Goal: Communication & Community: Participate in discussion

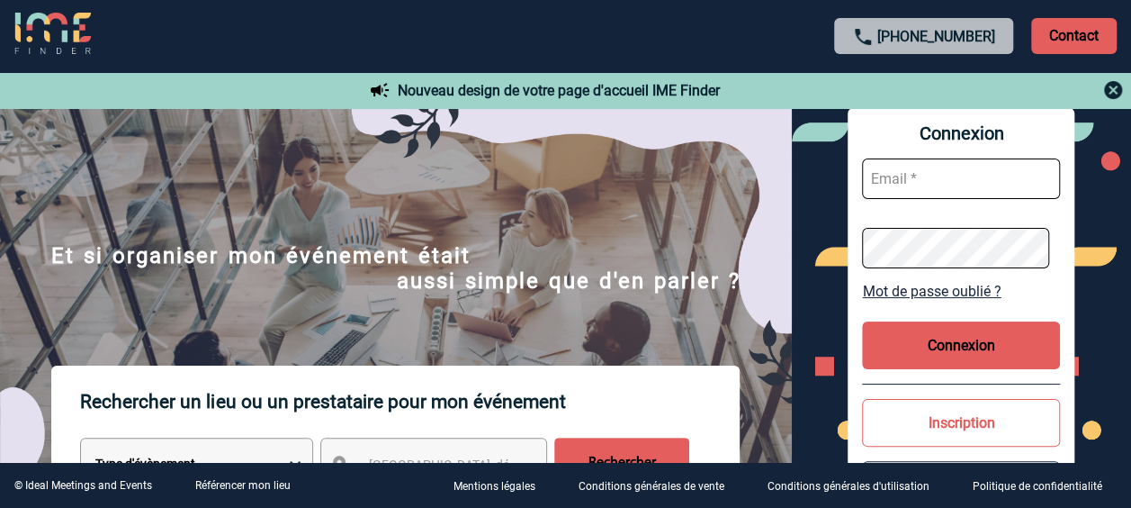
click at [941, 175] on input "text" at bounding box center [961, 178] width 198 height 41
type input "sandrine.arlabosse@sanofi.com"
click at [959, 347] on button "Connexion" at bounding box center [961, 345] width 198 height 48
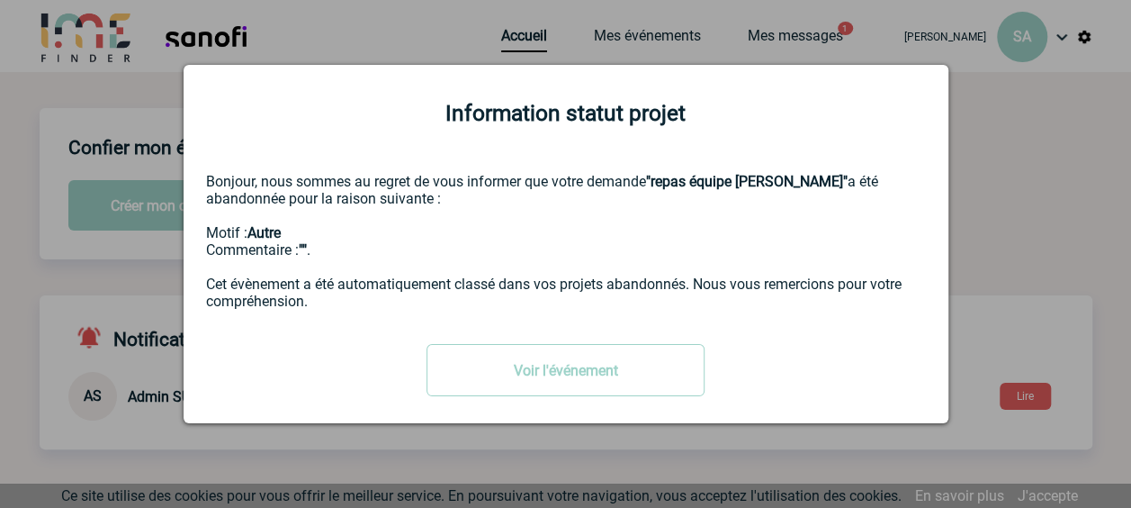
scroll to position [444, 0]
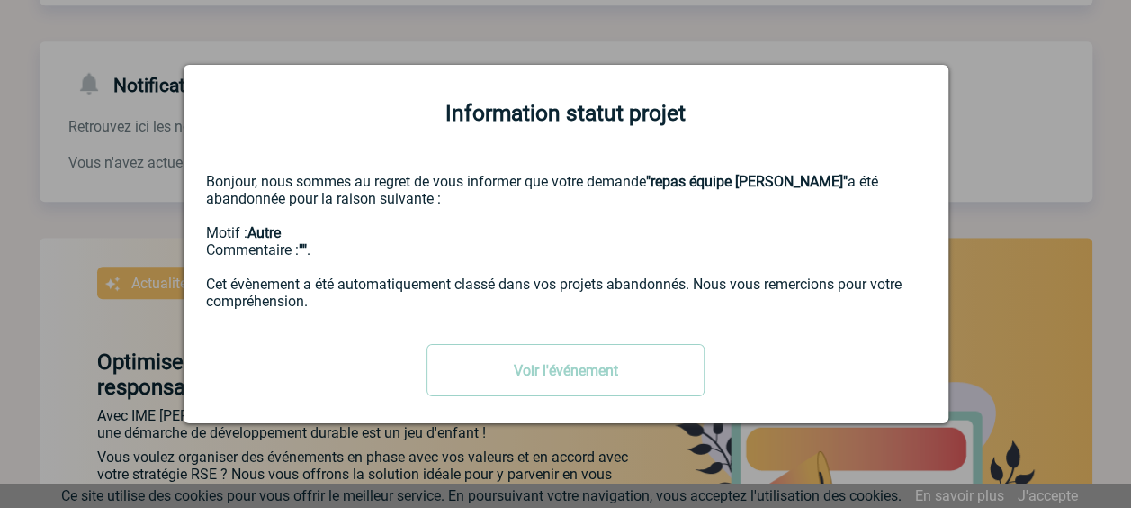
click at [1013, 158] on div at bounding box center [565, 254] width 1131 height 508
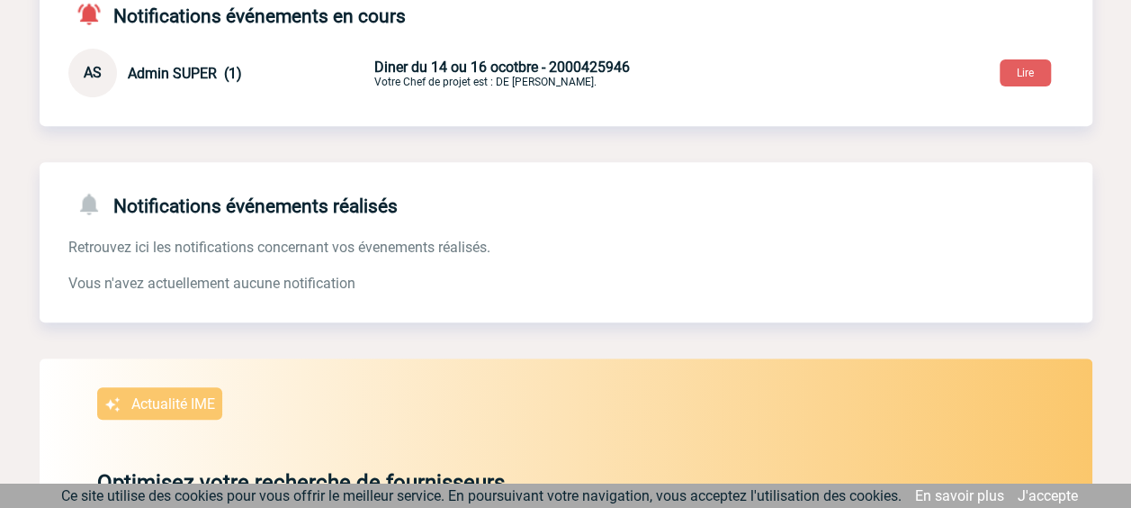
scroll to position [84, 0]
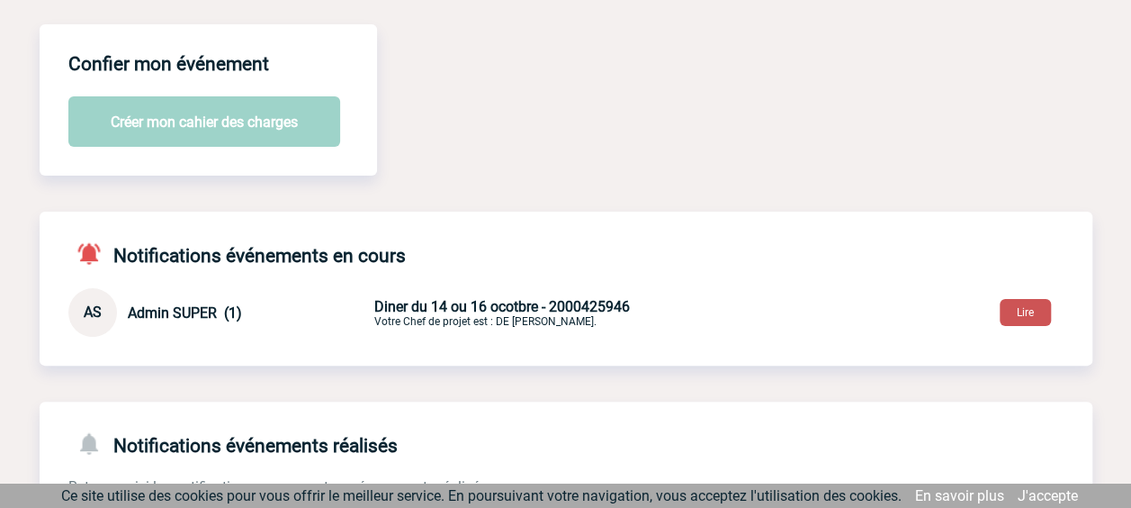
click at [1022, 315] on button "Lire" at bounding box center [1025, 312] width 51 height 27
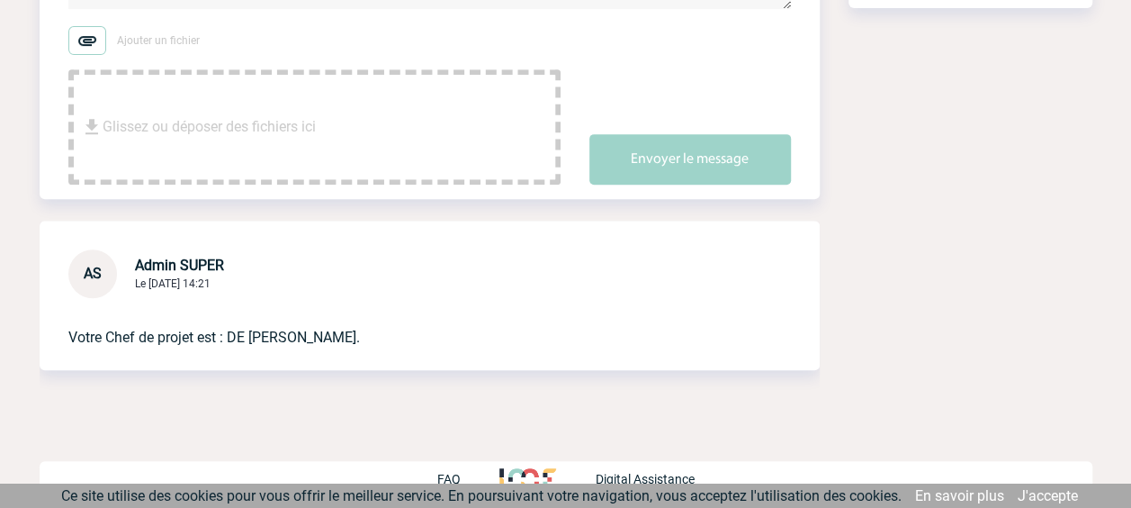
scroll to position [365, 0]
